Goal: Complete Application Form: Complete application form

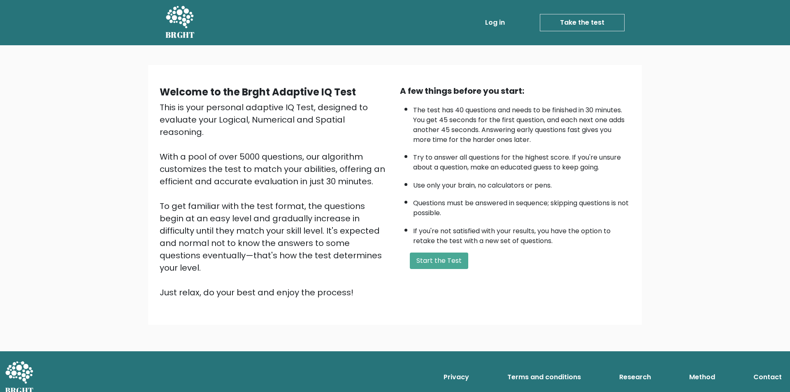
click at [562, 22] on link "Take the test" at bounding box center [582, 22] width 85 height 17
click at [553, 21] on link "Take the test" at bounding box center [582, 22] width 85 height 17
click at [491, 23] on link "Log in" at bounding box center [495, 22] width 26 height 16
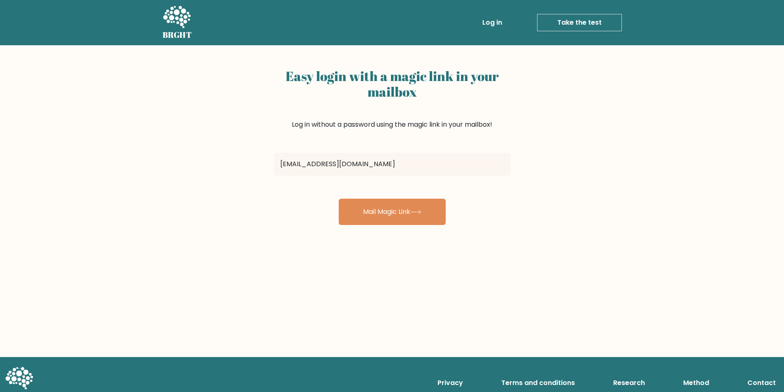
type input "haekalyusril15@gmail.com"
click at [339, 199] on button "Mail Magic Link" at bounding box center [392, 212] width 107 height 26
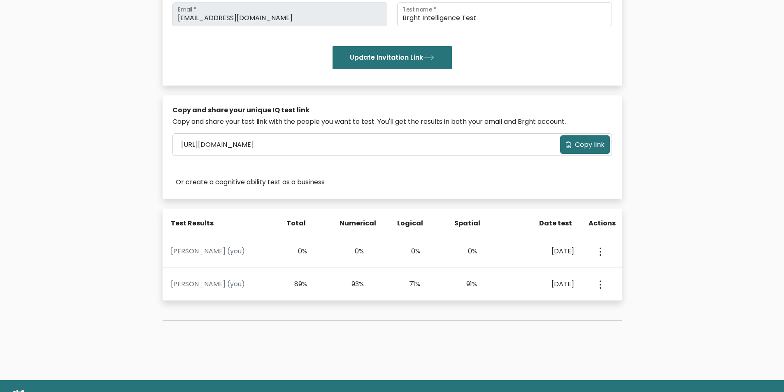
scroll to position [41, 0]
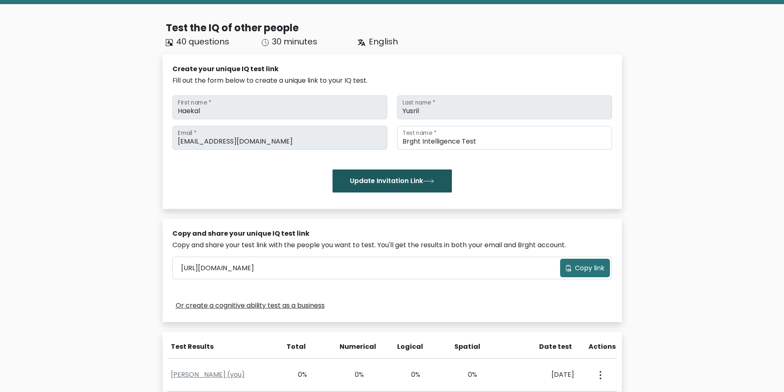
click at [386, 179] on button "Update Invitation Link" at bounding box center [392, 181] width 119 height 23
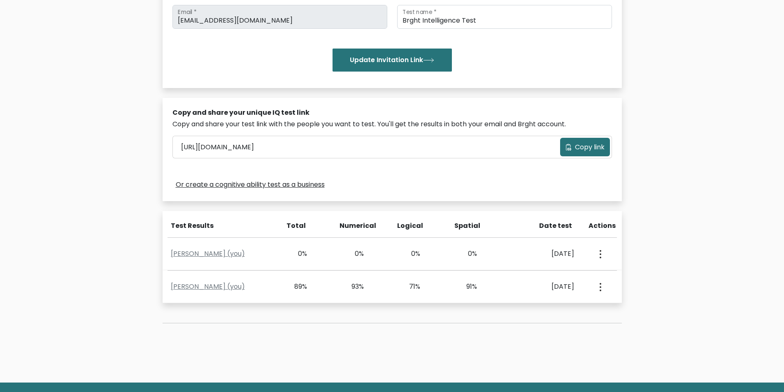
scroll to position [162, 0]
click at [584, 152] on span "Copy link" at bounding box center [590, 148] width 30 height 10
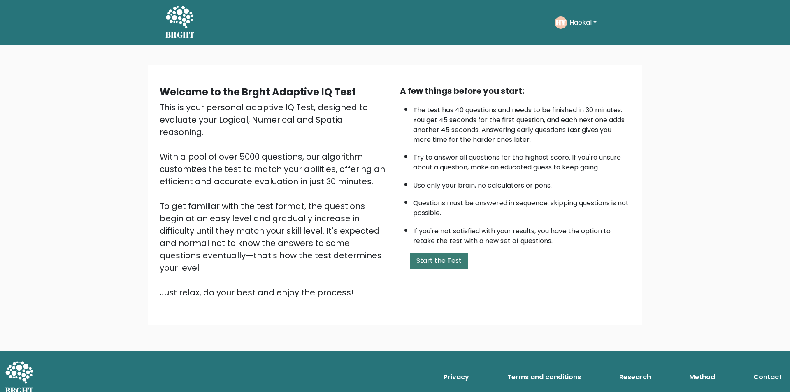
click at [438, 256] on button "Start the Test" at bounding box center [439, 261] width 58 height 16
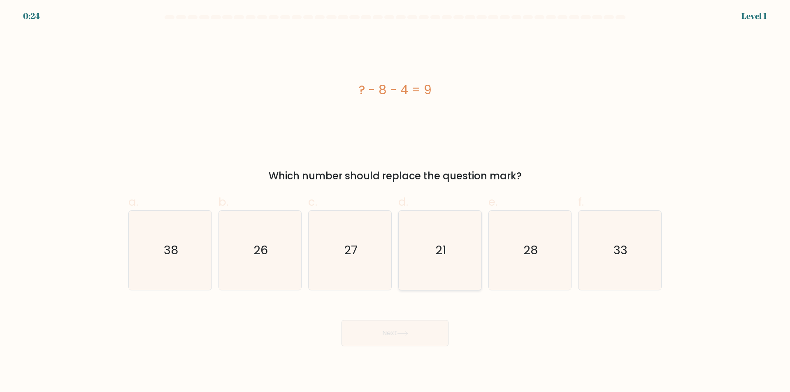
click at [445, 264] on icon "21" at bounding box center [440, 250] width 79 height 79
click at [396, 202] on input "d. 21" at bounding box center [395, 198] width 0 height 5
radio input "true"
click at [399, 338] on button "Next" at bounding box center [395, 333] width 107 height 26
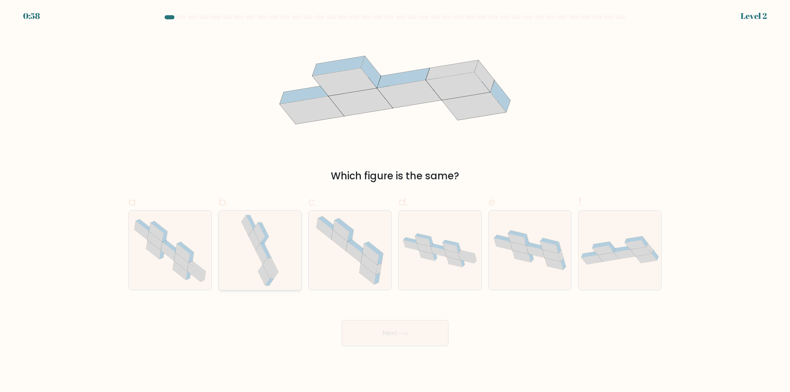
click at [264, 260] on icon at bounding box center [262, 254] width 12 height 21
click at [395, 202] on input "b." at bounding box center [395, 198] width 0 height 5
radio input "true"
click at [412, 330] on button "Next" at bounding box center [395, 333] width 107 height 26
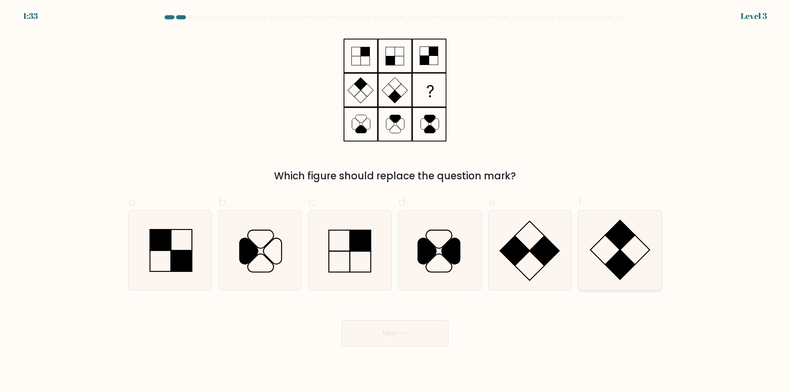
click at [636, 234] on icon at bounding box center [619, 250] width 79 height 79
click at [396, 202] on input "f." at bounding box center [395, 198] width 0 height 5
radio input "true"
click at [424, 328] on button "Next" at bounding box center [395, 333] width 107 height 26
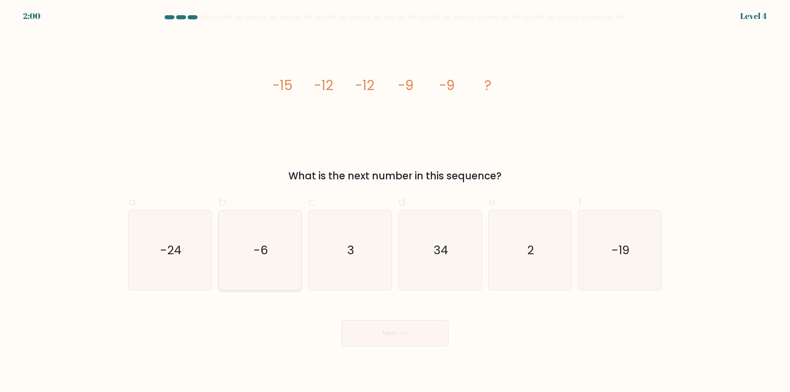
click at [268, 265] on icon "-6" at bounding box center [259, 250] width 79 height 79
click at [395, 202] on input "b. -6" at bounding box center [395, 198] width 0 height 5
radio input "true"
click at [394, 332] on button "Next" at bounding box center [395, 333] width 107 height 26
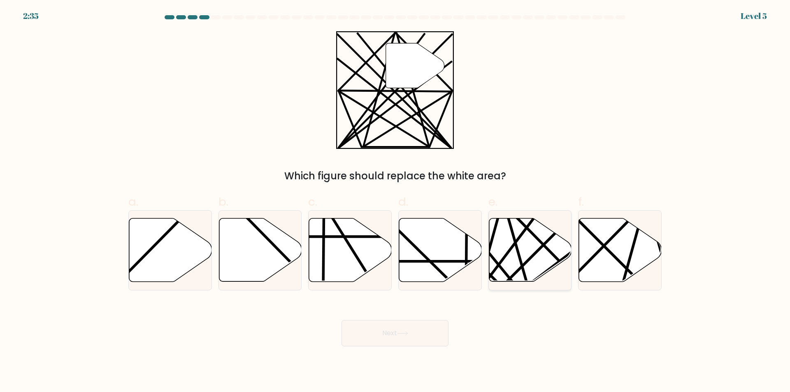
click at [536, 247] on icon at bounding box center [530, 250] width 83 height 63
click at [396, 202] on input "e." at bounding box center [395, 198] width 0 height 5
radio input "true"
click at [417, 339] on button "Next" at bounding box center [395, 333] width 107 height 26
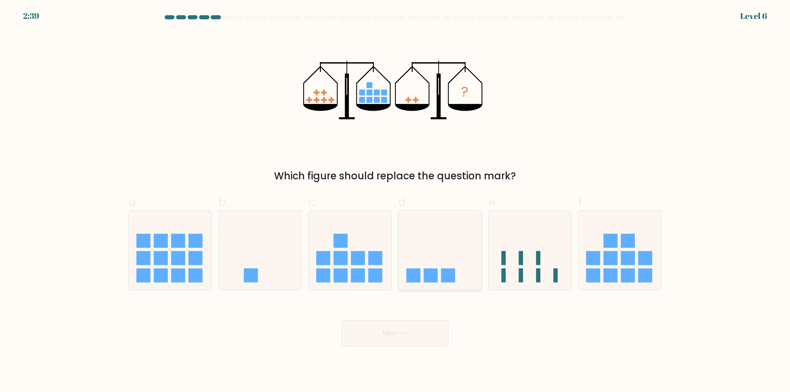
click at [435, 266] on icon at bounding box center [440, 251] width 83 height 68
click at [396, 202] on input "d." at bounding box center [395, 198] width 0 height 5
radio input "true"
click at [424, 339] on button "Next" at bounding box center [395, 333] width 107 height 26
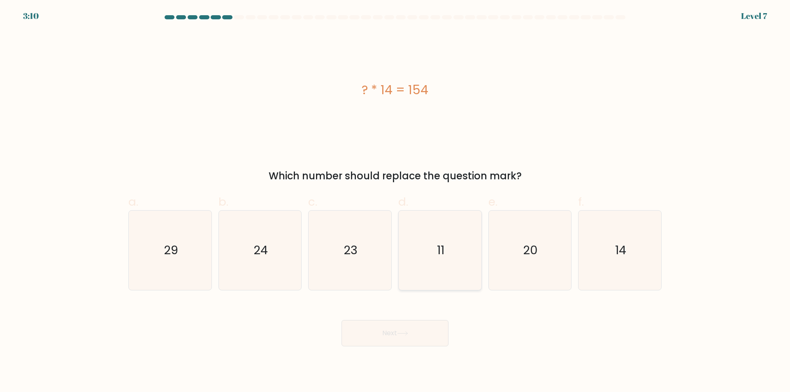
click at [448, 254] on icon "11" at bounding box center [440, 250] width 79 height 79
click at [396, 202] on input "d. 11" at bounding box center [395, 198] width 0 height 5
radio input "true"
click at [364, 344] on button "Next" at bounding box center [395, 333] width 107 height 26
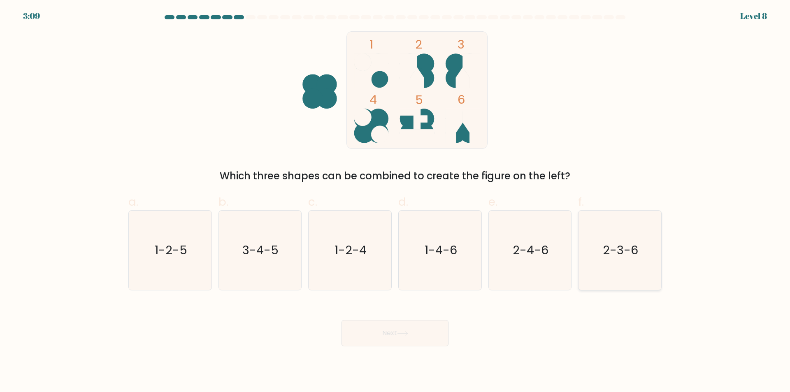
click at [606, 247] on text "2-3-6" at bounding box center [620, 250] width 35 height 16
click at [396, 202] on input "f. 2-3-6" at bounding box center [395, 198] width 0 height 5
radio input "true"
click at [413, 326] on button "Next" at bounding box center [395, 333] width 107 height 26
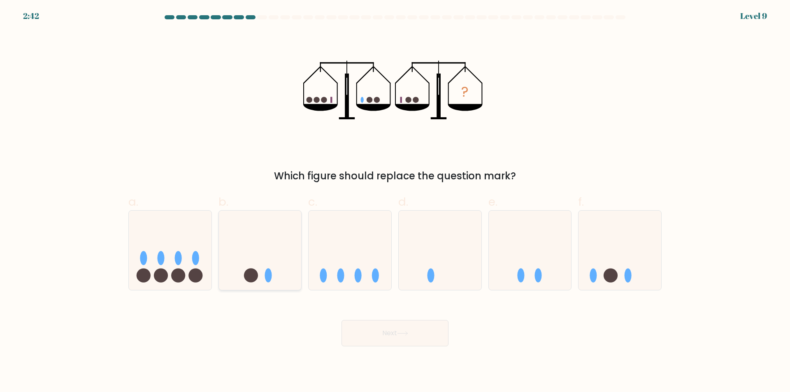
click at [272, 272] on icon at bounding box center [260, 251] width 83 height 68
click at [395, 202] on input "b." at bounding box center [395, 198] width 0 height 5
radio input "true"
click at [377, 326] on button "Next" at bounding box center [395, 333] width 107 height 26
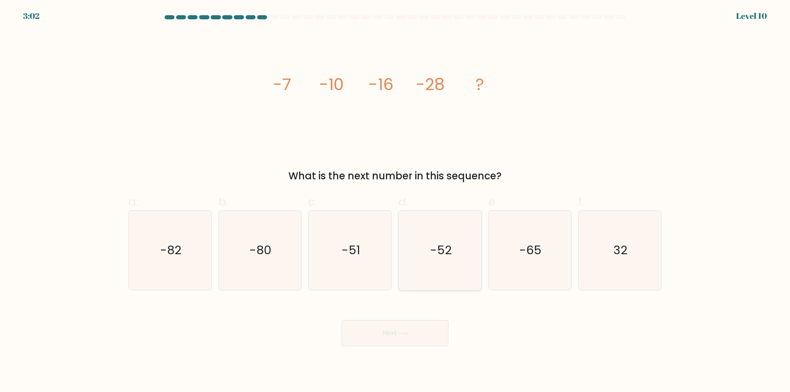
click at [433, 255] on text "-52" at bounding box center [441, 250] width 22 height 16
click at [396, 202] on input "d. -52" at bounding box center [395, 198] width 0 height 5
radio input "true"
click at [420, 338] on button "Next" at bounding box center [395, 333] width 107 height 26
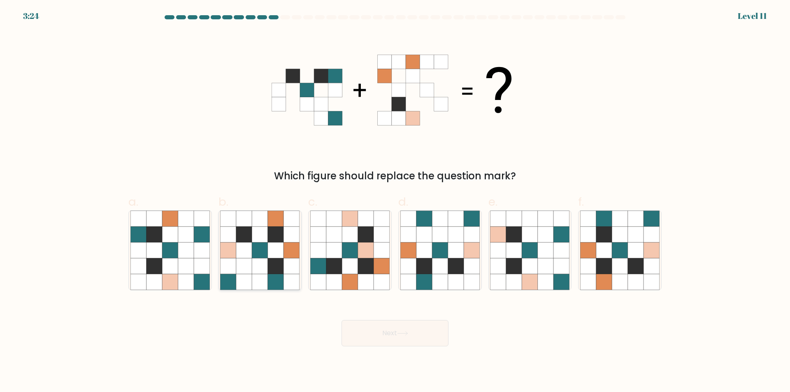
click at [282, 275] on icon at bounding box center [276, 282] width 16 height 16
click at [395, 202] on input "b." at bounding box center [395, 198] width 0 height 5
radio input "true"
click at [370, 335] on button "Next" at bounding box center [395, 333] width 107 height 26
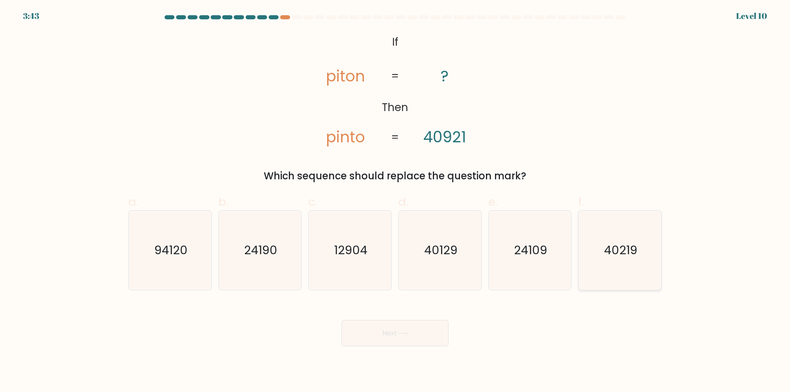
click at [641, 240] on icon "40219" at bounding box center [619, 250] width 79 height 79
click at [396, 202] on input "f. 40219" at bounding box center [395, 198] width 0 height 5
radio input "true"
click at [391, 338] on button "Next" at bounding box center [395, 333] width 107 height 26
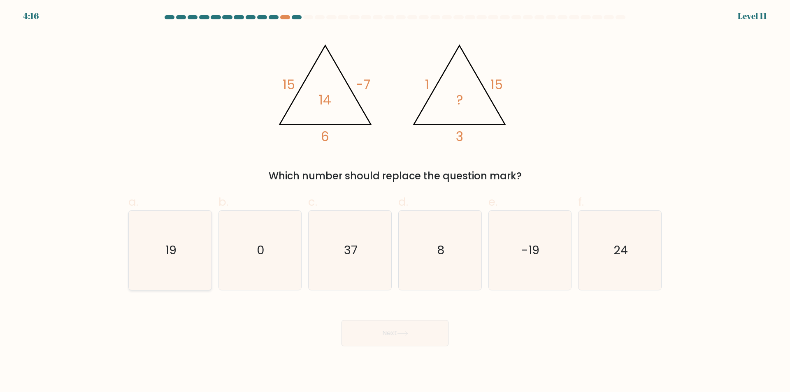
drag, startPoint x: 147, startPoint y: 254, endPoint x: 263, endPoint y: 316, distance: 132.0
click at [147, 254] on icon "19" at bounding box center [169, 250] width 79 height 79
click at [395, 202] on input "a. 19" at bounding box center [395, 198] width 0 height 5
radio input "true"
click at [385, 342] on button "Next" at bounding box center [395, 333] width 107 height 26
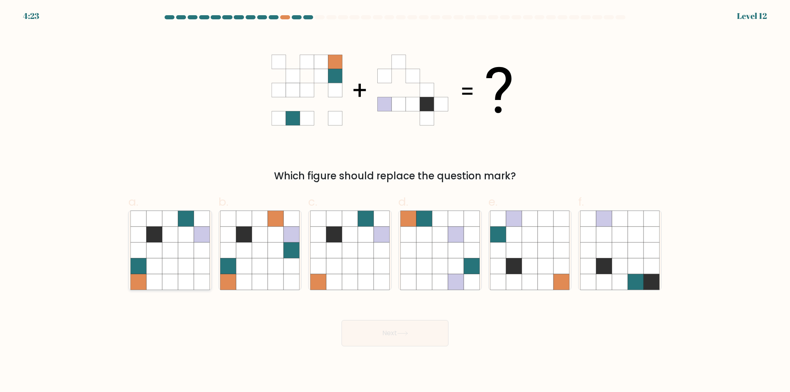
click at [170, 253] on icon at bounding box center [170, 250] width 16 height 16
click at [395, 202] on input "a." at bounding box center [395, 198] width 0 height 5
radio input "true"
click at [396, 335] on button "Next" at bounding box center [395, 333] width 107 height 26
click at [394, 339] on button "Next" at bounding box center [395, 333] width 107 height 26
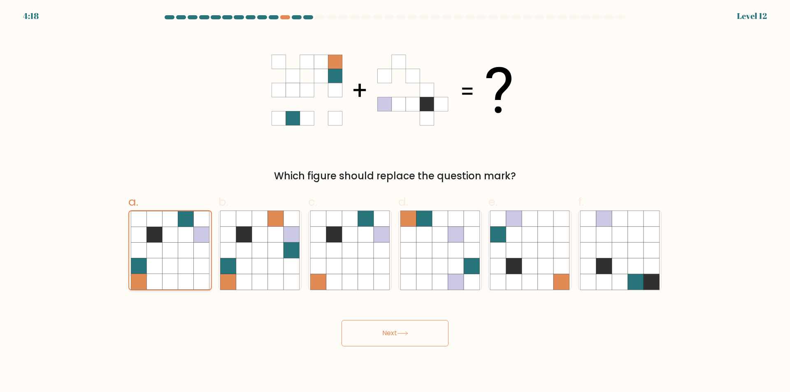
click at [181, 265] on icon at bounding box center [186, 267] width 16 height 16
click at [395, 202] on input "a." at bounding box center [395, 198] width 0 height 5
click at [416, 335] on button "Next" at bounding box center [395, 333] width 107 height 26
click at [394, 347] on body "4:15 Level 12" at bounding box center [395, 196] width 790 height 392
click at [396, 330] on button "Next" at bounding box center [395, 333] width 107 height 26
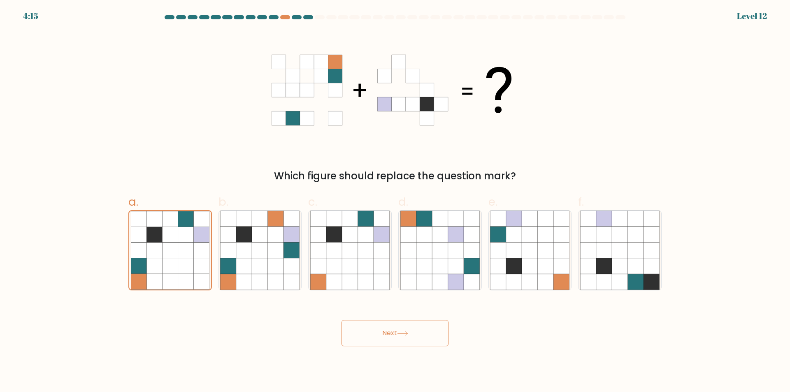
click at [395, 330] on button "Next" at bounding box center [395, 333] width 107 height 26
click at [271, 253] on icon at bounding box center [276, 250] width 16 height 16
click at [395, 202] on input "b." at bounding box center [395, 198] width 0 height 5
radio input "true"
click at [175, 254] on icon at bounding box center [170, 250] width 16 height 16
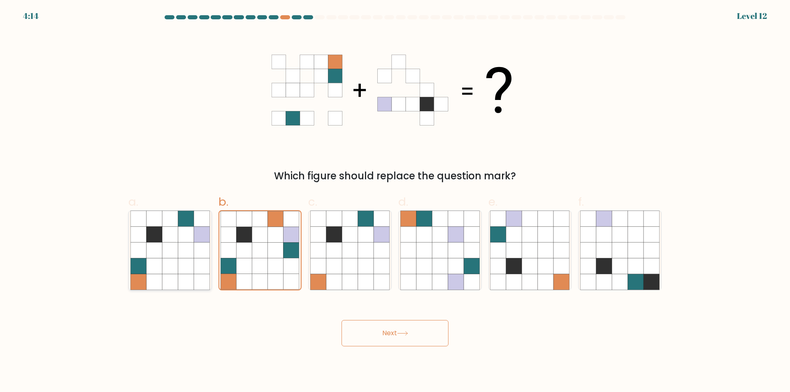
click at [395, 202] on input "a." at bounding box center [395, 198] width 0 height 5
radio input "true"
click at [380, 331] on button "Next" at bounding box center [395, 333] width 107 height 26
click at [404, 331] on icon at bounding box center [402, 333] width 11 height 5
click at [331, 239] on icon at bounding box center [334, 235] width 16 height 16
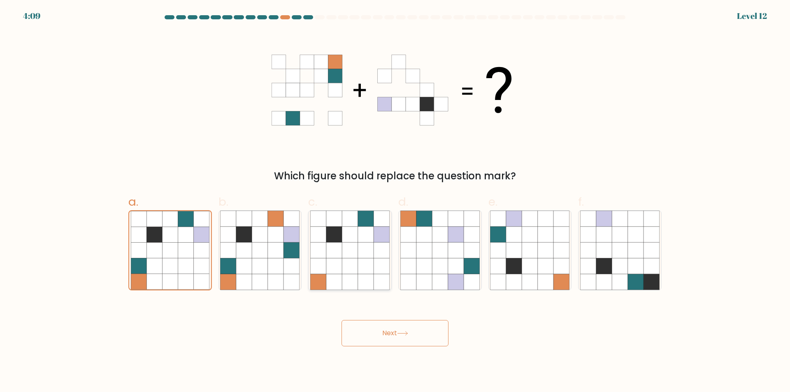
click at [395, 202] on input "c." at bounding box center [395, 198] width 0 height 5
radio input "true"
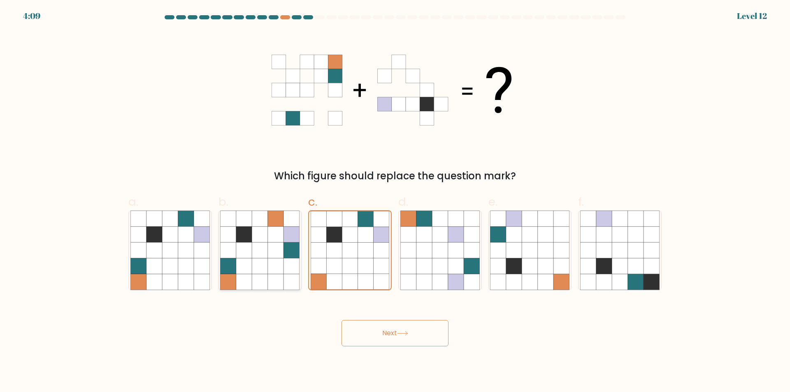
click at [261, 256] on icon at bounding box center [260, 250] width 16 height 16
click at [395, 202] on input "b." at bounding box center [395, 198] width 0 height 5
radio input "true"
click at [174, 256] on icon at bounding box center [170, 250] width 16 height 16
click at [395, 202] on input "a." at bounding box center [395, 198] width 0 height 5
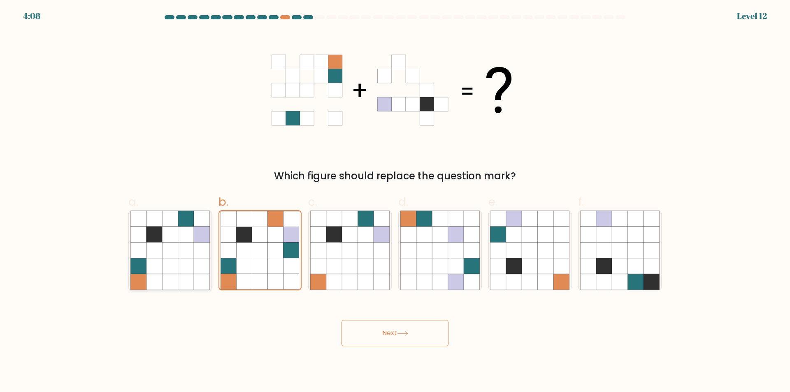
radio input "true"
click at [348, 332] on button "Next" at bounding box center [395, 333] width 107 height 26
click at [342, 320] on button "Next" at bounding box center [395, 333] width 107 height 26
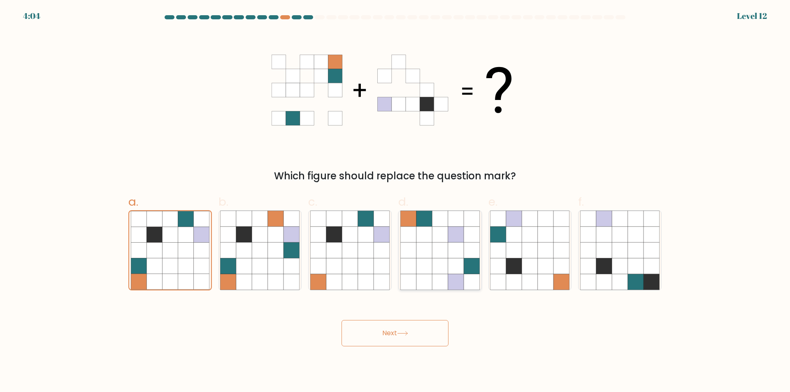
click at [342, 320] on button "Next" at bounding box center [395, 333] width 107 height 26
click at [363, 366] on body "4:03 Level 12" at bounding box center [395, 196] width 790 height 392
click at [361, 349] on body "4:02 Level 12" at bounding box center [395, 196] width 790 height 392
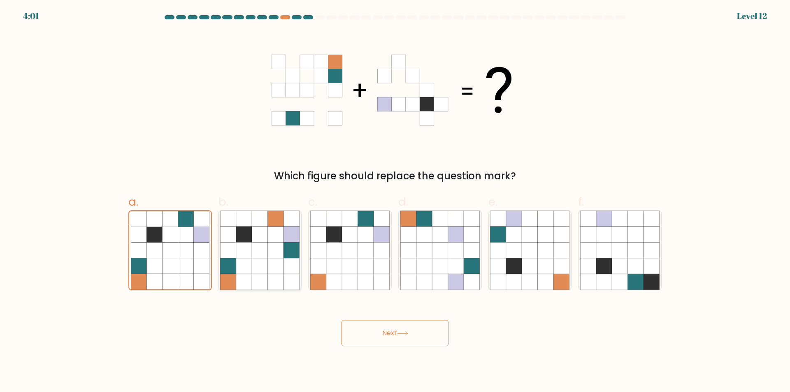
click at [257, 249] on icon at bounding box center [260, 250] width 16 height 16
click at [395, 202] on input "b." at bounding box center [395, 198] width 0 height 5
radio input "true"
click at [384, 339] on button "Next" at bounding box center [395, 333] width 107 height 26
click at [386, 335] on button "Next" at bounding box center [395, 333] width 107 height 26
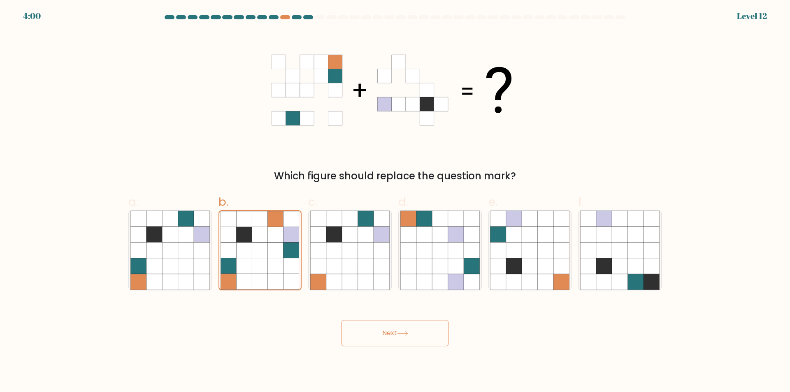
click at [386, 335] on button "Next" at bounding box center [395, 333] width 107 height 26
click at [342, 320] on button "Next" at bounding box center [395, 333] width 107 height 26
click at [148, 257] on icon at bounding box center [155, 250] width 16 height 16
click at [395, 202] on input "a." at bounding box center [395, 198] width 0 height 5
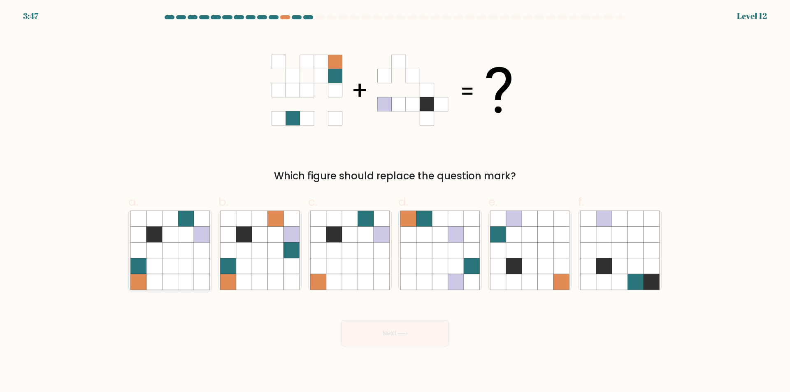
radio input "true"
click at [374, 335] on button "Next" at bounding box center [395, 333] width 107 height 26
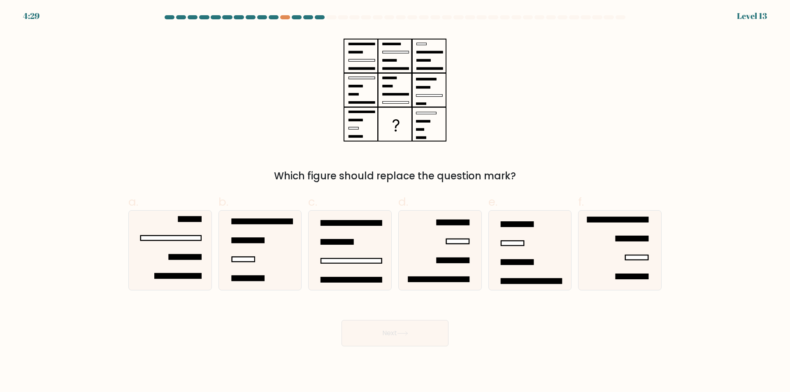
click at [375, 338] on button "Next" at bounding box center [395, 333] width 107 height 26
click at [289, 329] on div "Next" at bounding box center [394, 324] width 543 height 46
click at [261, 248] on icon at bounding box center [259, 250] width 79 height 79
click at [395, 202] on input "b." at bounding box center [395, 198] width 0 height 5
radio input "true"
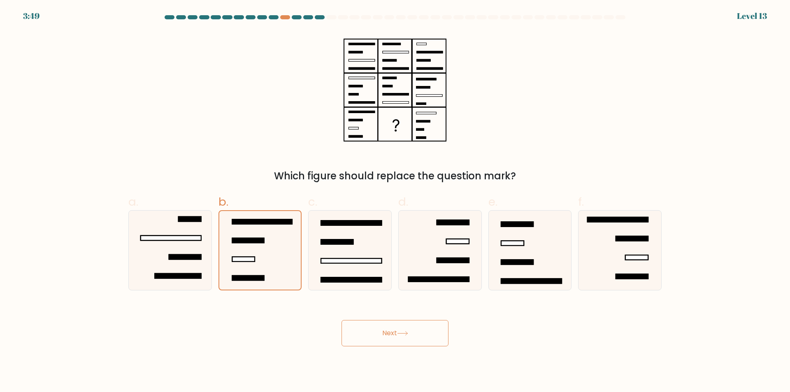
click at [363, 337] on button "Next" at bounding box center [395, 333] width 107 height 26
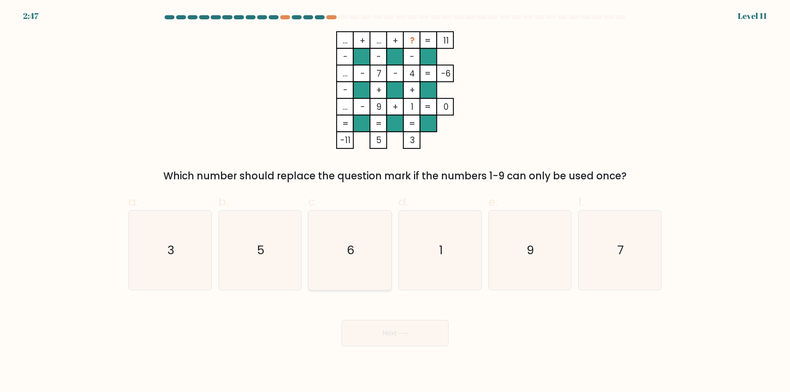
click at [356, 266] on icon "6" at bounding box center [349, 250] width 79 height 79
click at [395, 202] on input "c. 6" at bounding box center [395, 198] width 0 height 5
radio input "true"
click at [378, 337] on button "Next" at bounding box center [395, 333] width 107 height 26
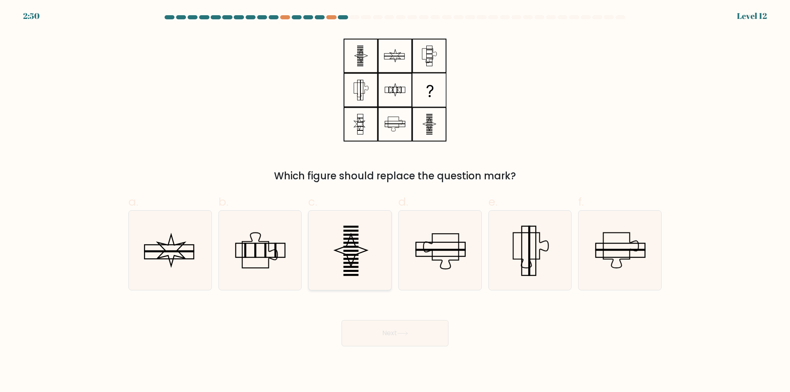
click at [351, 259] on rect at bounding box center [351, 259] width 15 height 2
click at [395, 202] on input "c." at bounding box center [395, 198] width 0 height 5
radio input "true"
click at [398, 338] on button "Next" at bounding box center [395, 333] width 107 height 26
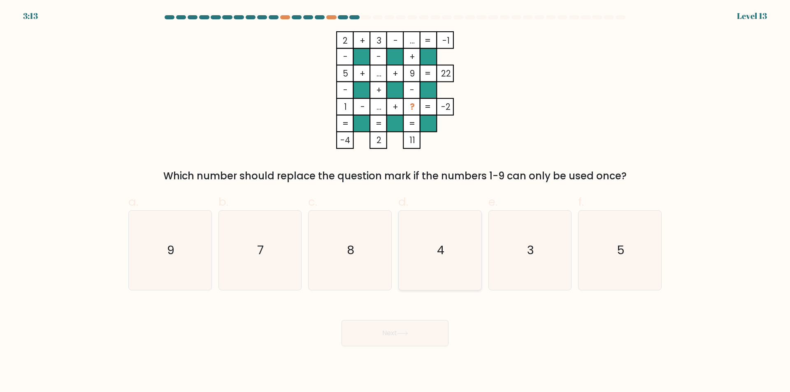
click at [443, 240] on icon "4" at bounding box center [440, 250] width 79 height 79
click at [396, 202] on input "d. 4" at bounding box center [395, 198] width 0 height 5
radio input "true"
click at [394, 338] on button "Next" at bounding box center [395, 333] width 107 height 26
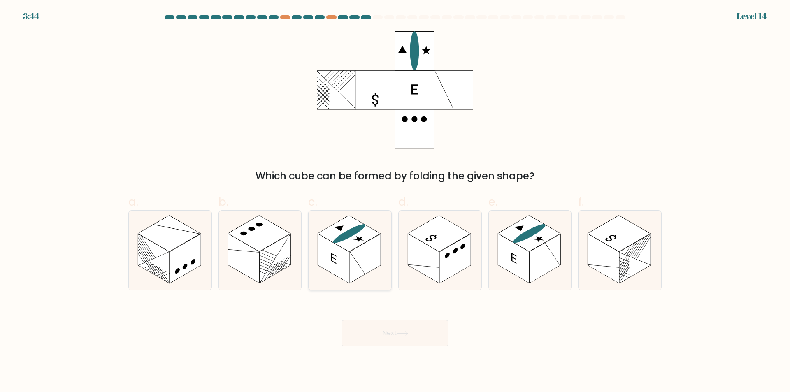
click at [332, 244] on rect at bounding box center [333, 259] width 31 height 50
click at [395, 202] on input "c." at bounding box center [395, 198] width 0 height 5
radio input "true"
click at [398, 331] on button "Next" at bounding box center [395, 333] width 107 height 26
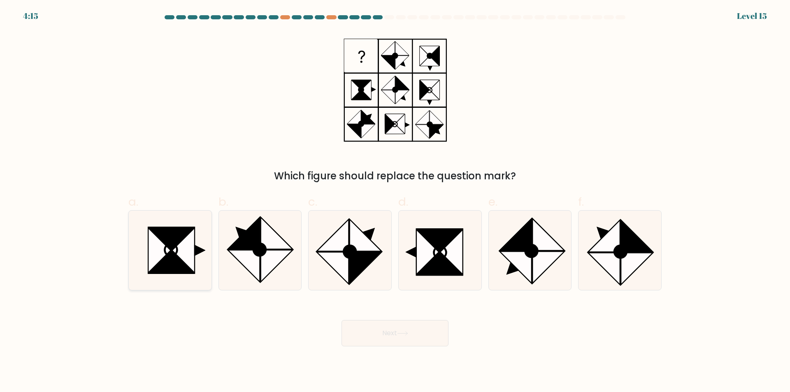
click at [174, 249] on icon at bounding box center [183, 250] width 23 height 45
click at [395, 202] on input "a." at bounding box center [395, 198] width 0 height 5
radio input "true"
click at [390, 335] on button "Next" at bounding box center [395, 333] width 107 height 26
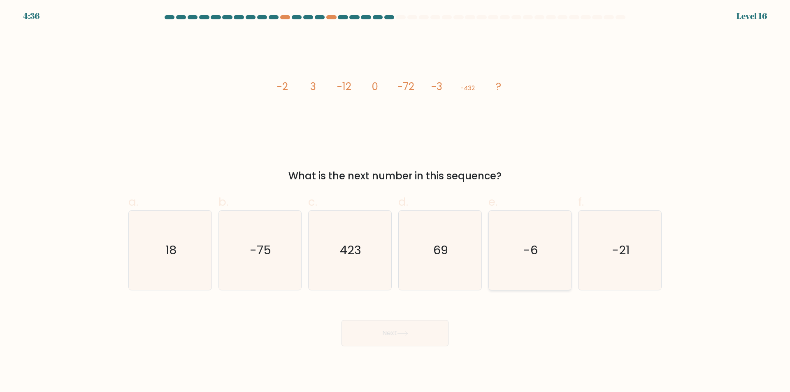
drag, startPoint x: 518, startPoint y: 229, endPoint x: 513, endPoint y: 241, distance: 13.3
click at [519, 229] on icon "-6" at bounding box center [529, 250] width 79 height 79
click at [396, 202] on input "e. -6" at bounding box center [395, 198] width 0 height 5
radio input "true"
click at [375, 333] on button "Next" at bounding box center [395, 333] width 107 height 26
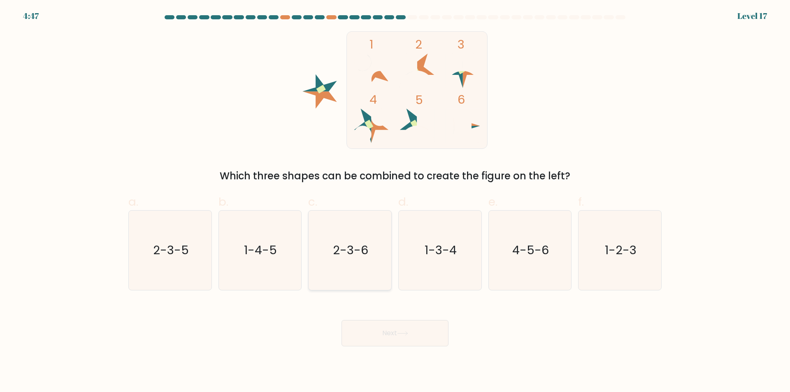
click at [349, 259] on icon "2-3-6" at bounding box center [349, 250] width 79 height 79
click at [395, 202] on input "c. 2-3-6" at bounding box center [395, 198] width 0 height 5
radio input "true"
click at [392, 331] on button "Next" at bounding box center [395, 333] width 107 height 26
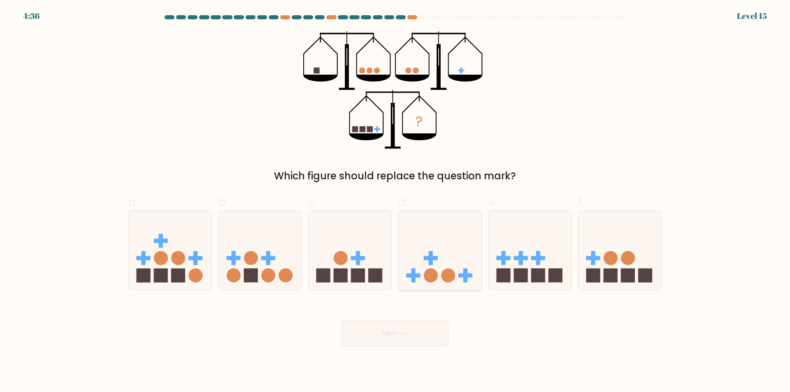
click at [451, 272] on circle at bounding box center [448, 275] width 14 height 14
click at [396, 202] on input "d." at bounding box center [395, 198] width 0 height 5
radio input "true"
click at [412, 328] on button "Next" at bounding box center [395, 333] width 107 height 26
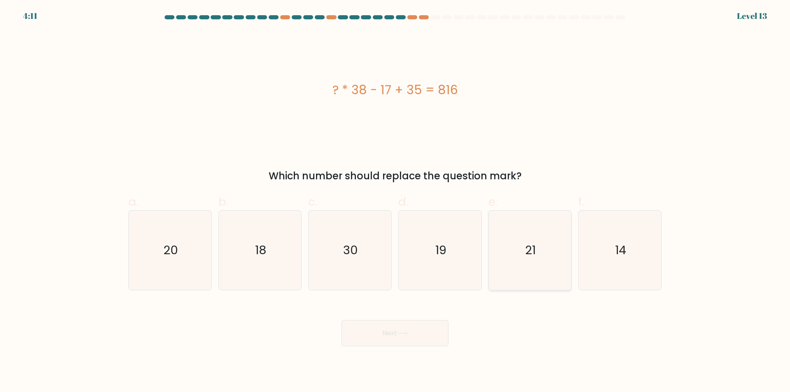
click at [554, 263] on icon "21" at bounding box center [529, 250] width 79 height 79
click at [396, 202] on input "e. 21" at bounding box center [395, 198] width 0 height 5
radio input "true"
click at [403, 336] on button "Next" at bounding box center [395, 333] width 107 height 26
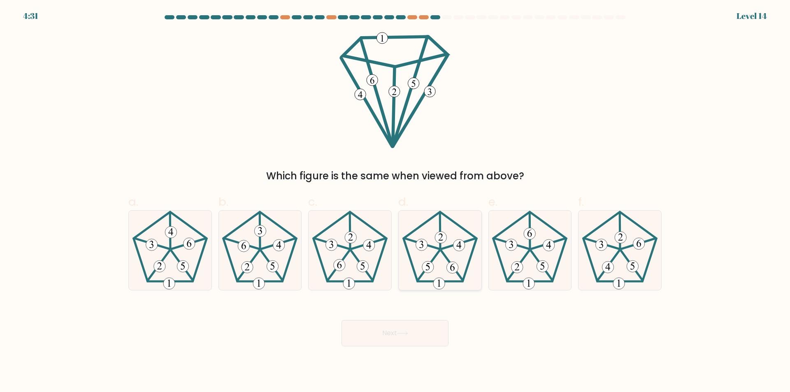
click at [453, 254] on icon at bounding box center [440, 250] width 79 height 79
click at [396, 202] on input "d." at bounding box center [395, 198] width 0 height 5
radio input "true"
click at [401, 330] on button "Next" at bounding box center [395, 333] width 107 height 26
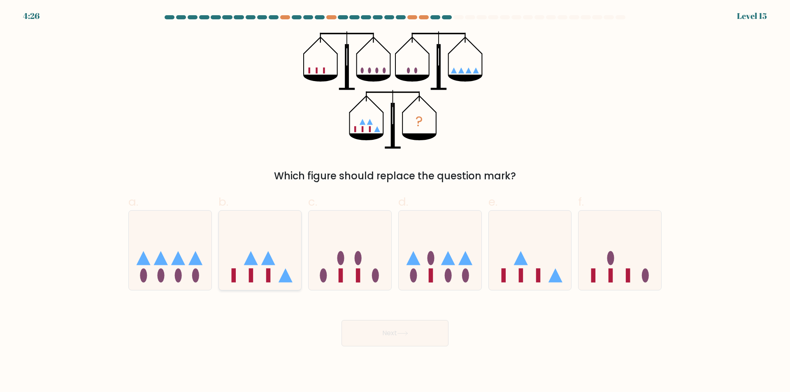
click at [277, 264] on icon at bounding box center [260, 251] width 83 height 68
click at [395, 202] on input "b." at bounding box center [395, 198] width 0 height 5
radio input "true"
click at [386, 328] on button "Next" at bounding box center [395, 333] width 107 height 26
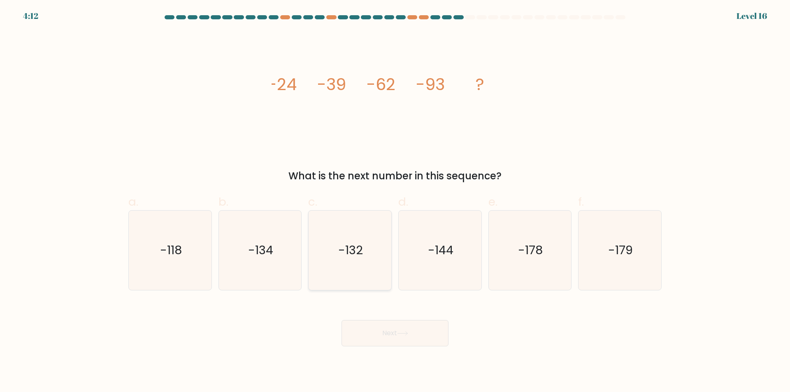
drag, startPoint x: 349, startPoint y: 245, endPoint x: 355, endPoint y: 249, distance: 7.3
click at [351, 245] on text "-132" at bounding box center [351, 250] width 25 height 16
click at [395, 202] on input "c. -132" at bounding box center [395, 198] width 0 height 5
radio input "true"
drag, startPoint x: 398, startPoint y: 324, endPoint x: 394, endPoint y: 335, distance: 12.1
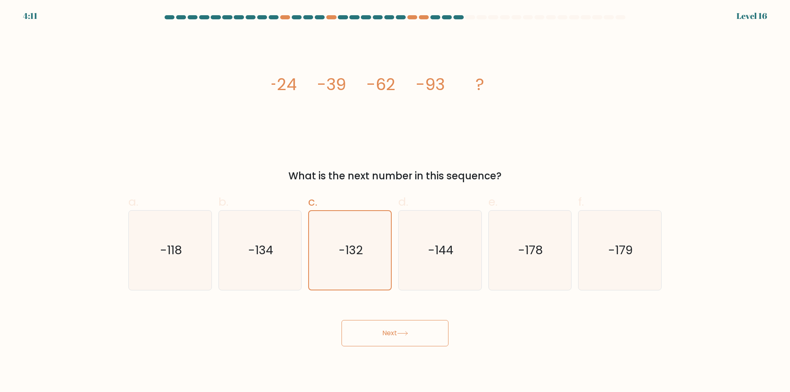
click at [394, 335] on button "Next" at bounding box center [395, 333] width 107 height 26
click at [418, 335] on button "Next" at bounding box center [395, 333] width 107 height 26
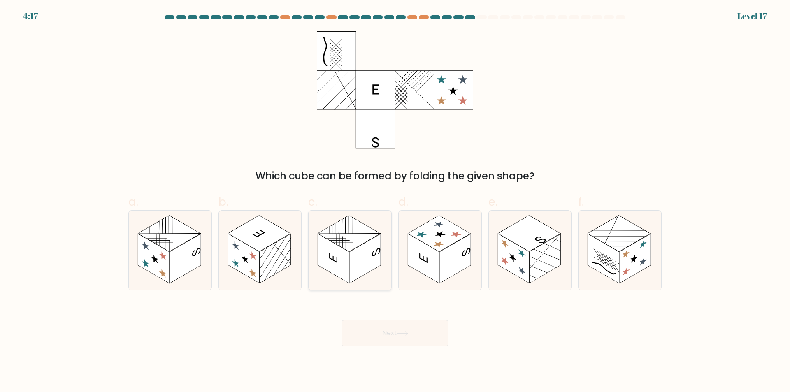
click at [326, 236] on rect at bounding box center [349, 234] width 63 height 36
click at [395, 202] on input "c." at bounding box center [395, 198] width 0 height 5
radio input "true"
click at [377, 332] on button "Next" at bounding box center [395, 333] width 107 height 26
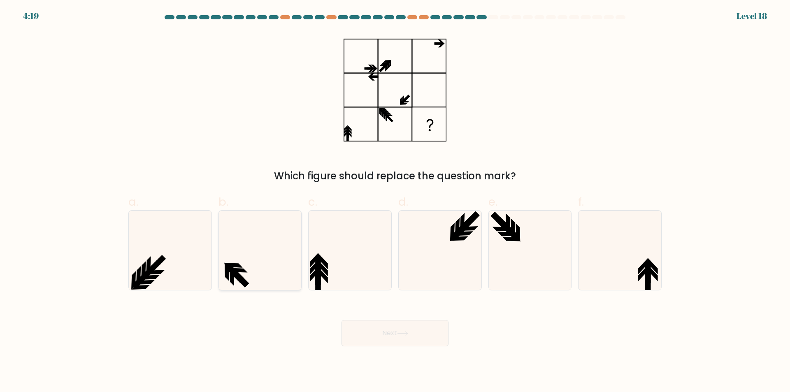
click at [233, 275] on icon at bounding box center [239, 278] width 19 height 19
click at [395, 202] on input "b." at bounding box center [395, 198] width 0 height 5
radio input "true"
click at [359, 328] on button "Next" at bounding box center [395, 333] width 107 height 26
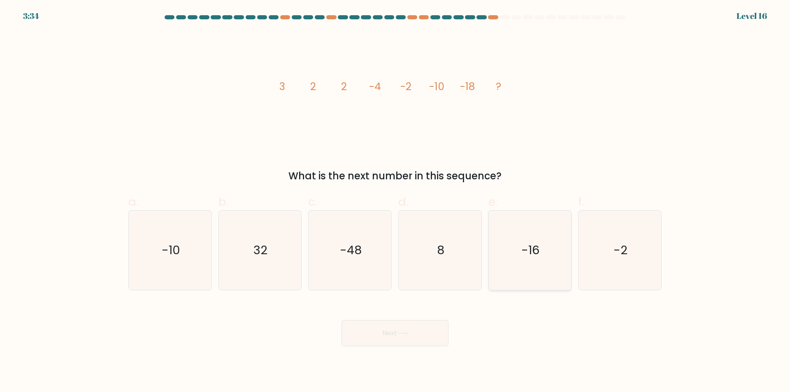
click at [518, 251] on icon "-16" at bounding box center [529, 250] width 79 height 79
click at [396, 202] on input "e. -16" at bounding box center [395, 198] width 0 height 5
radio input "true"
click at [417, 335] on button "Next" at bounding box center [395, 333] width 107 height 26
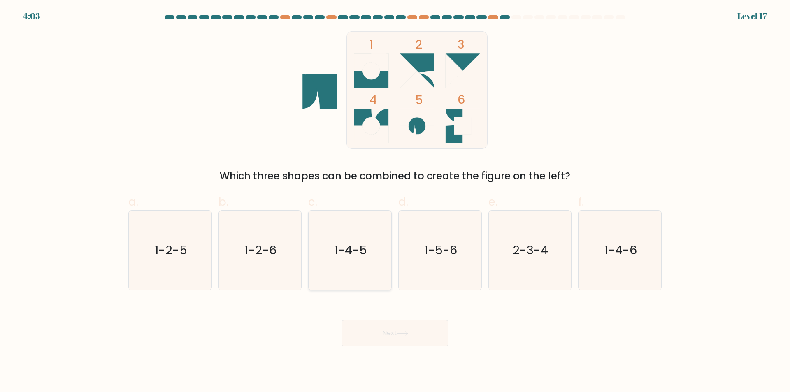
click at [326, 245] on icon "1-4-5" at bounding box center [349, 250] width 79 height 79
click at [395, 202] on input "c. 1-4-5" at bounding box center [395, 198] width 0 height 5
radio input "true"
click at [386, 336] on button "Next" at bounding box center [395, 333] width 107 height 26
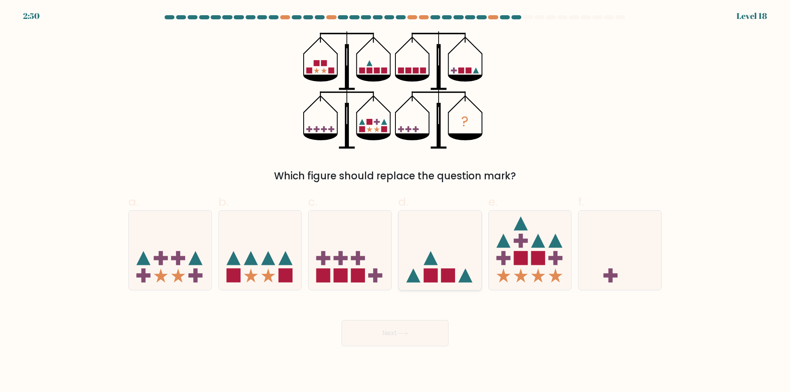
click at [430, 269] on rect at bounding box center [431, 275] width 14 height 14
click at [396, 202] on input "d." at bounding box center [395, 198] width 0 height 5
radio input "true"
drag, startPoint x: 401, startPoint y: 329, endPoint x: 395, endPoint y: 332, distance: 7.2
click at [395, 332] on button "Next" at bounding box center [395, 333] width 107 height 26
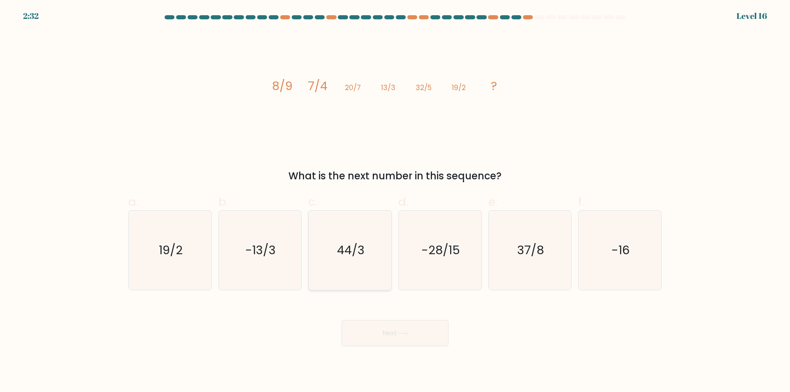
drag, startPoint x: 344, startPoint y: 242, endPoint x: 361, endPoint y: 279, distance: 41.3
click at [344, 241] on icon "44/3" at bounding box center [349, 250] width 79 height 79
click at [395, 202] on input "c. 44/3" at bounding box center [395, 198] width 0 height 5
radio input "true"
click at [371, 340] on button "Next" at bounding box center [395, 333] width 107 height 26
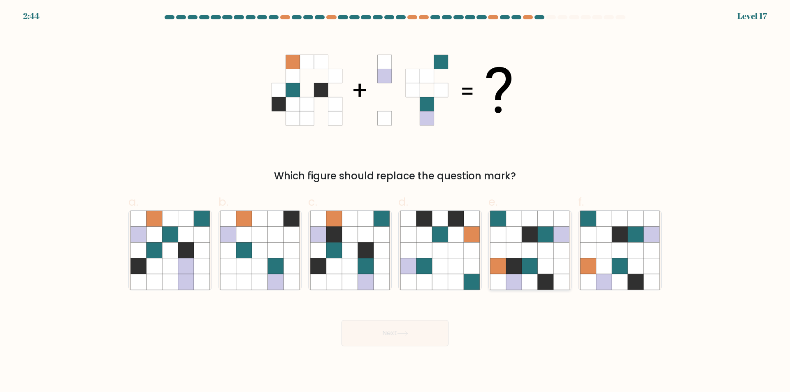
click at [526, 261] on icon at bounding box center [530, 267] width 16 height 16
click at [396, 202] on input "e." at bounding box center [395, 198] width 0 height 5
radio input "true"
click at [410, 336] on button "Next" at bounding box center [395, 333] width 107 height 26
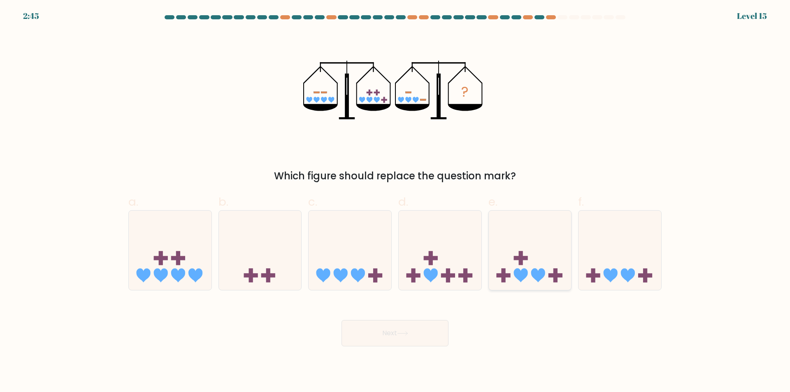
click at [540, 245] on icon at bounding box center [530, 251] width 83 height 68
click at [396, 202] on input "e." at bounding box center [395, 198] width 0 height 5
radio input "true"
click at [413, 330] on button "Next" at bounding box center [395, 333] width 107 height 26
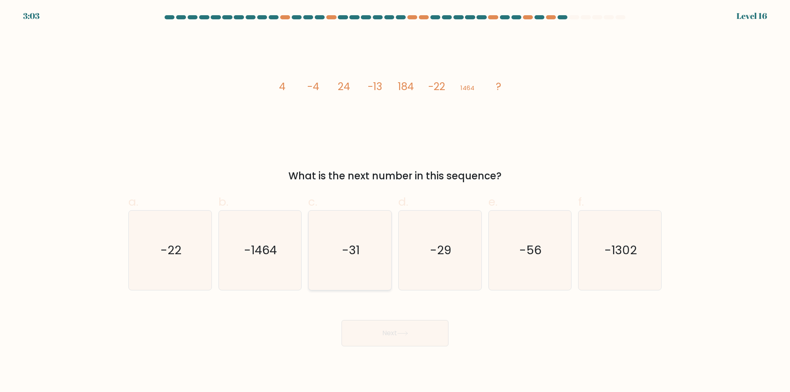
click at [345, 261] on icon "-31" at bounding box center [349, 250] width 79 height 79
click at [395, 202] on input "c. -31" at bounding box center [395, 198] width 0 height 5
radio input "true"
click at [360, 333] on button "Next" at bounding box center [395, 333] width 107 height 26
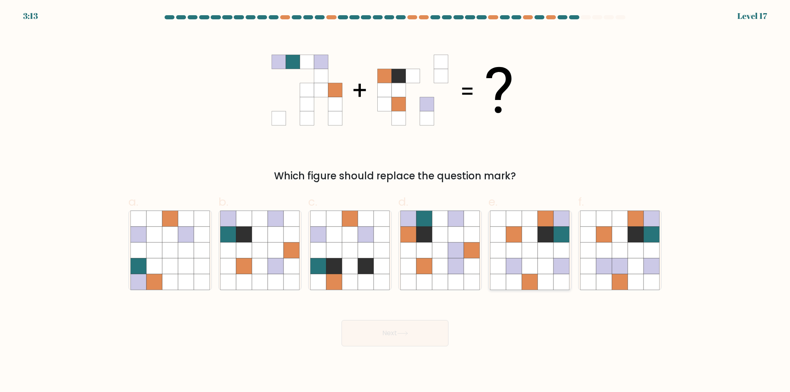
click at [531, 254] on icon at bounding box center [530, 250] width 16 height 16
click at [396, 202] on input "e." at bounding box center [395, 198] width 0 height 5
radio input "true"
click at [423, 333] on button "Next" at bounding box center [395, 333] width 107 height 26
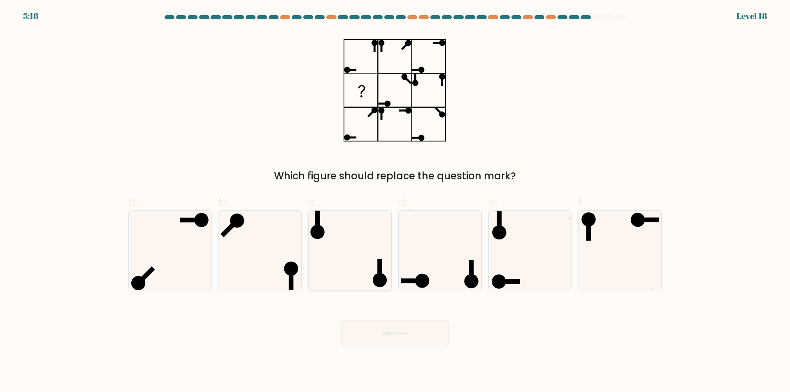
click at [338, 246] on icon at bounding box center [349, 250] width 79 height 79
click at [395, 202] on input "c." at bounding box center [395, 198] width 0 height 5
radio input "true"
click at [430, 259] on icon at bounding box center [440, 250] width 79 height 79
click at [396, 202] on input "d." at bounding box center [395, 198] width 0 height 5
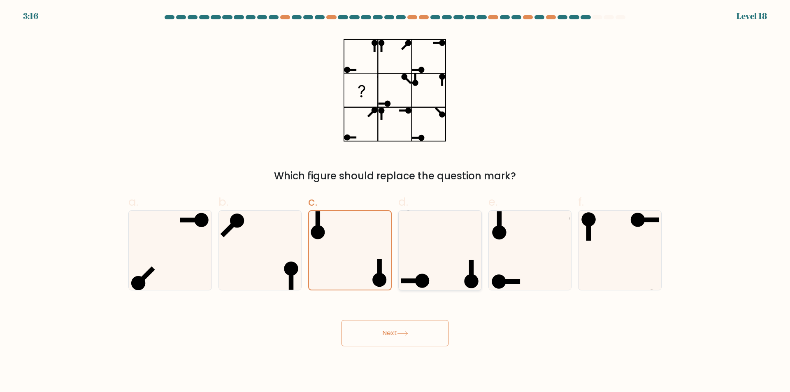
radio input "true"
click at [403, 333] on icon at bounding box center [402, 333] width 11 height 5
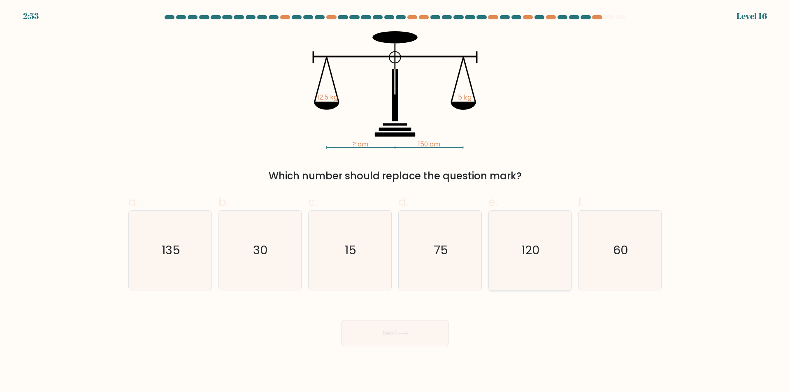
click at [528, 262] on icon "120" at bounding box center [529, 250] width 79 height 79
click at [396, 202] on input "e. 120" at bounding box center [395, 198] width 0 height 5
radio input "true"
click at [421, 328] on button "Next" at bounding box center [395, 333] width 107 height 26
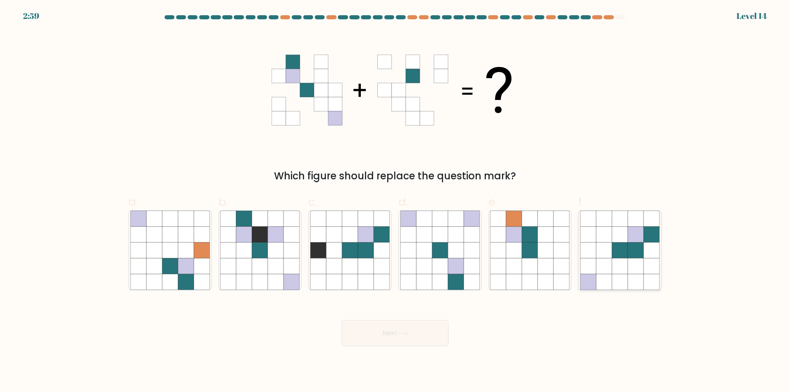
click at [634, 240] on icon at bounding box center [636, 235] width 16 height 16
click at [396, 202] on input "f." at bounding box center [395, 198] width 0 height 5
radio input "true"
click at [406, 338] on button "Next" at bounding box center [395, 333] width 107 height 26
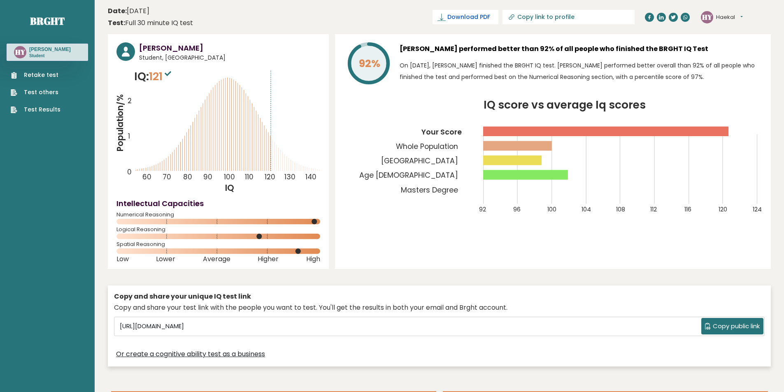
click at [490, 17] on span "Download PDF" at bounding box center [468, 17] width 43 height 9
click at [430, 266] on div "92% [PERSON_NAME] performed better than 92% of all people who finished the BRGH…" at bounding box center [553, 151] width 436 height 235
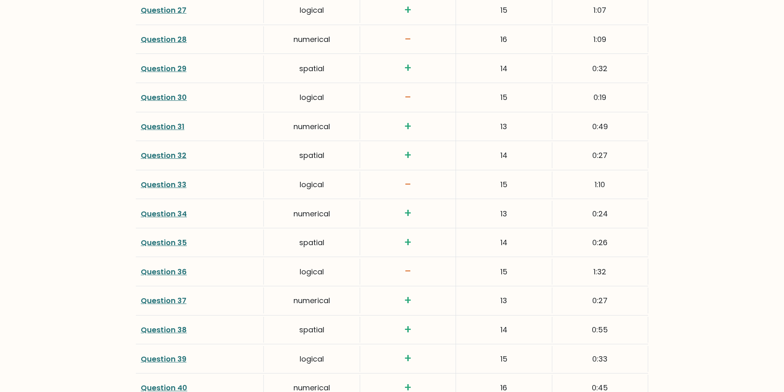
scroll to position [1885, 0]
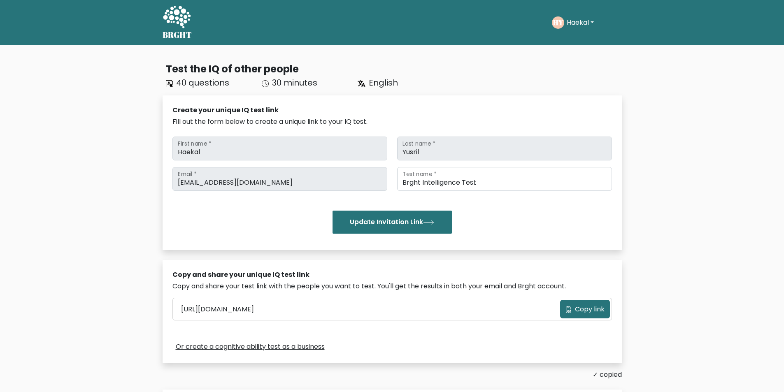
scroll to position [162, 0]
